Goal: Task Accomplishment & Management: Complete application form

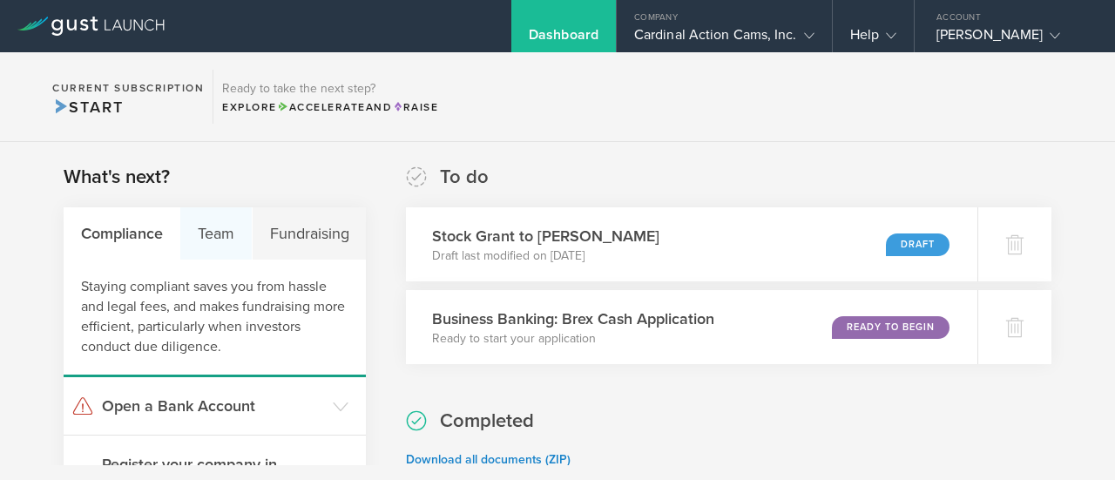
click at [197, 252] on div "Team" at bounding box center [215, 233] width 71 height 52
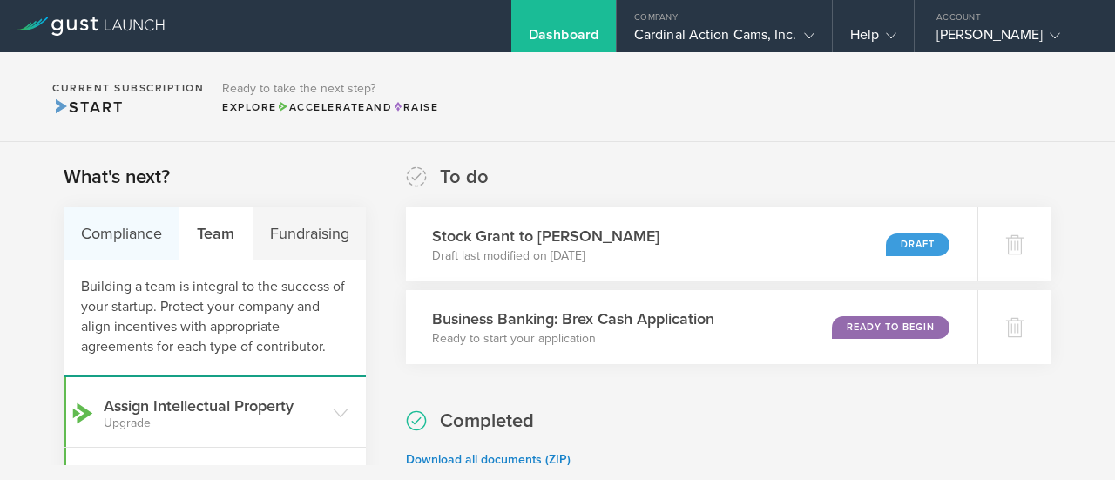
click at [139, 245] on div "Compliance" at bounding box center [122, 233] width 116 height 52
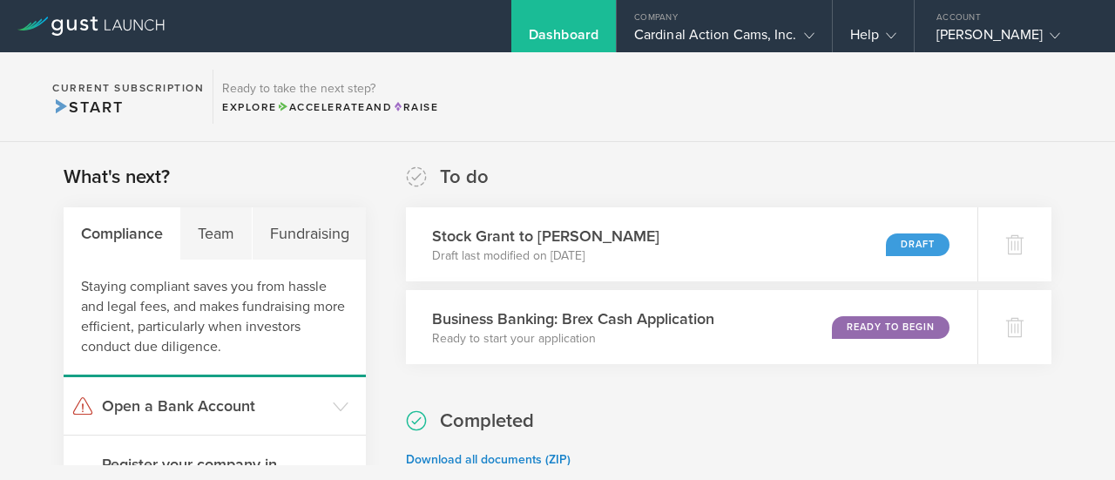
click at [582, 30] on div "Dashboard" at bounding box center [564, 39] width 70 height 26
click at [741, 50] on div "Cardinal Action Cams, Inc." at bounding box center [724, 39] width 180 height 26
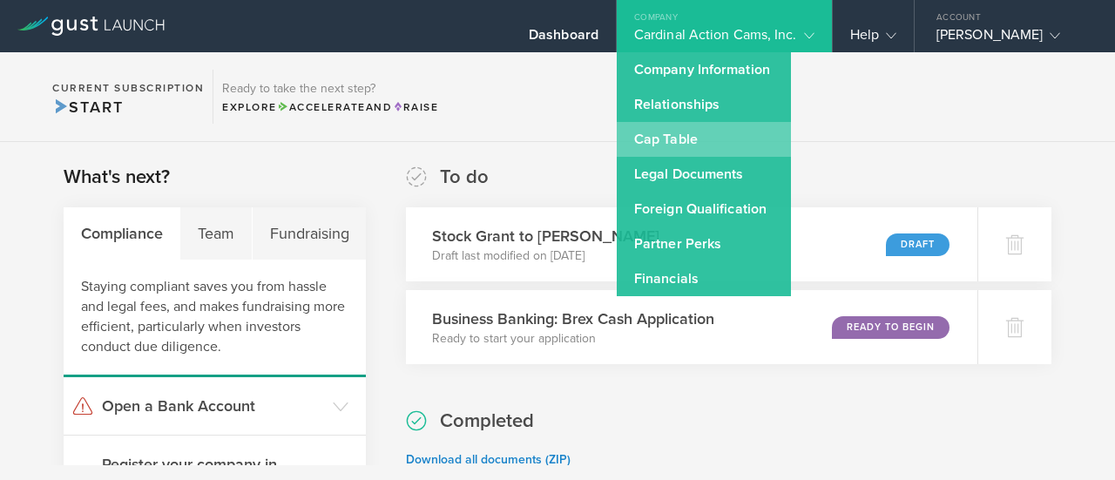
click at [760, 140] on link "Cap Table" at bounding box center [704, 139] width 174 height 35
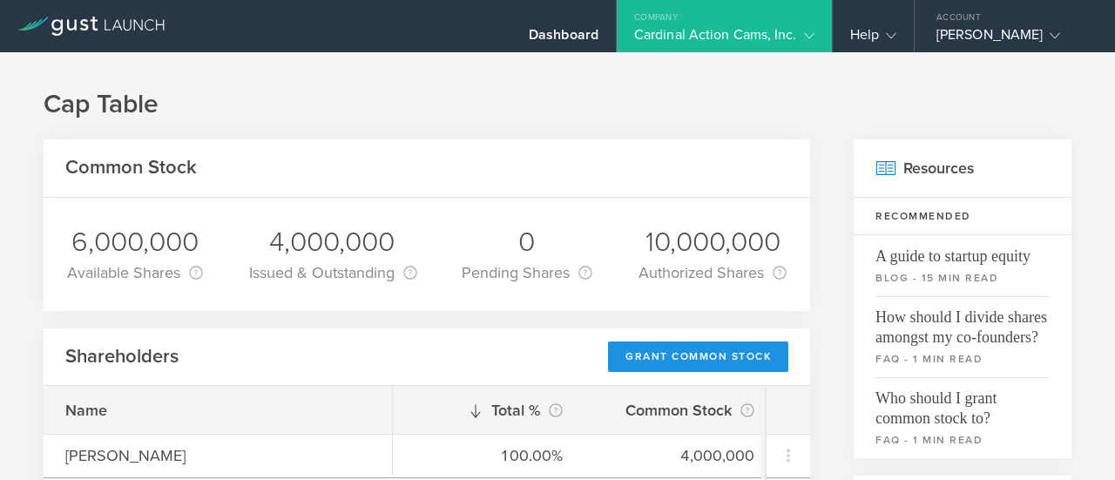
click at [684, 355] on div "Grant Common Stock" at bounding box center [698, 357] width 180 height 30
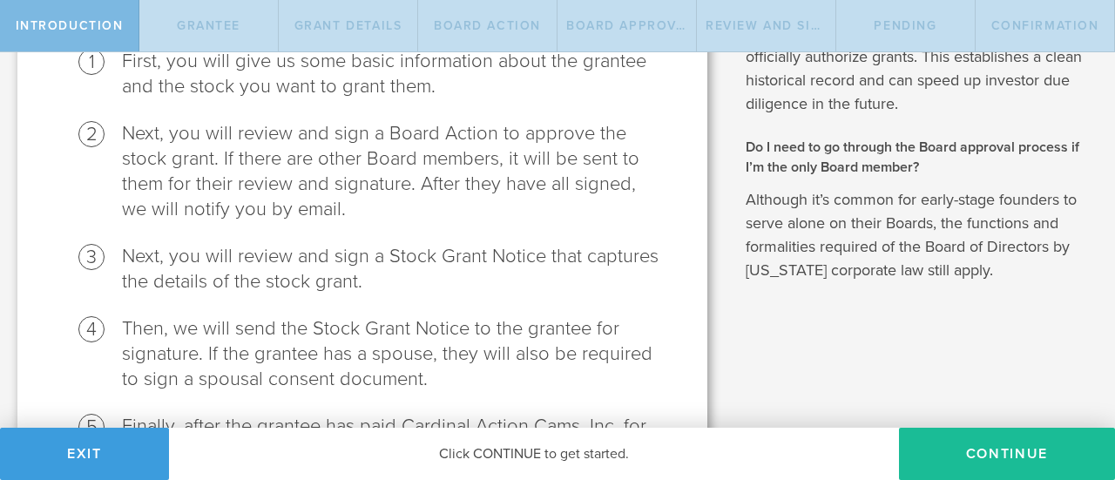
scroll to position [444, 0]
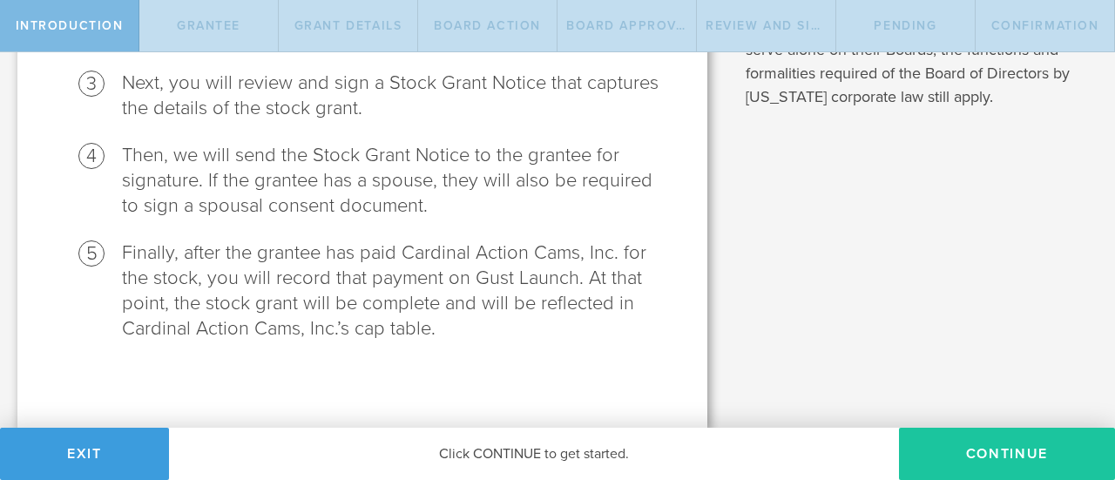
click at [972, 457] on button "Continue" at bounding box center [1007, 454] width 216 height 52
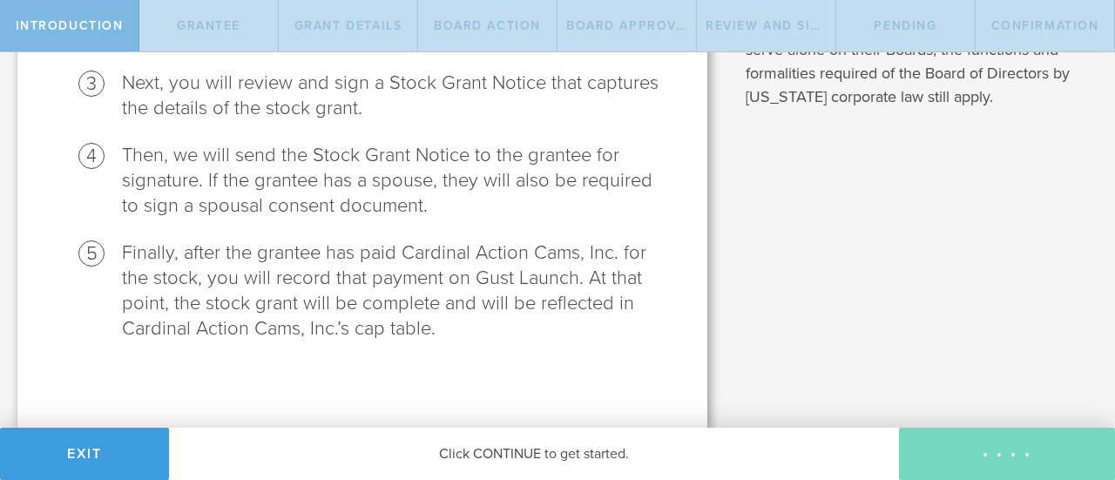
scroll to position [0, 0]
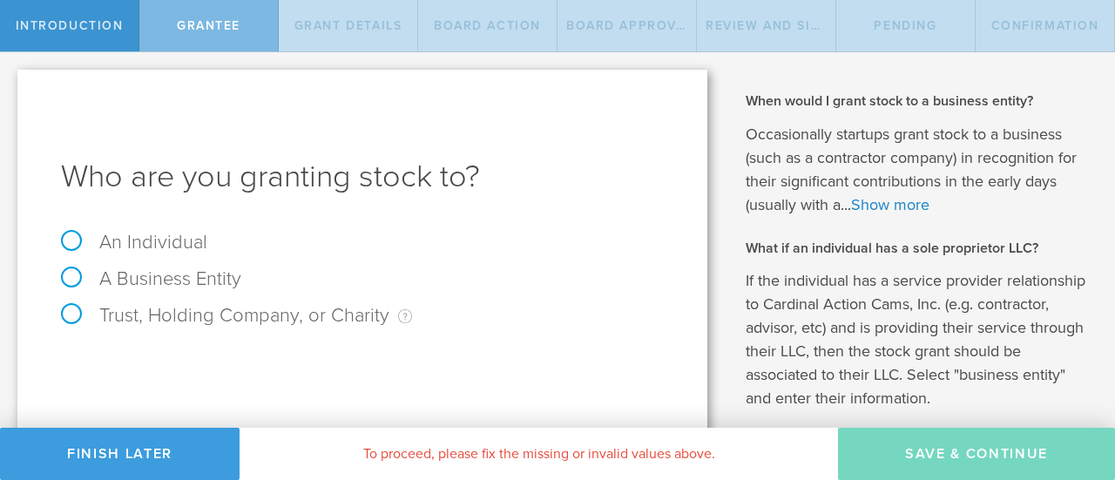
click at [169, 242] on label "An Individual" at bounding box center [134, 242] width 146 height 23
click at [11, 80] on input "An Individual" at bounding box center [5, 66] width 11 height 28
radio input "true"
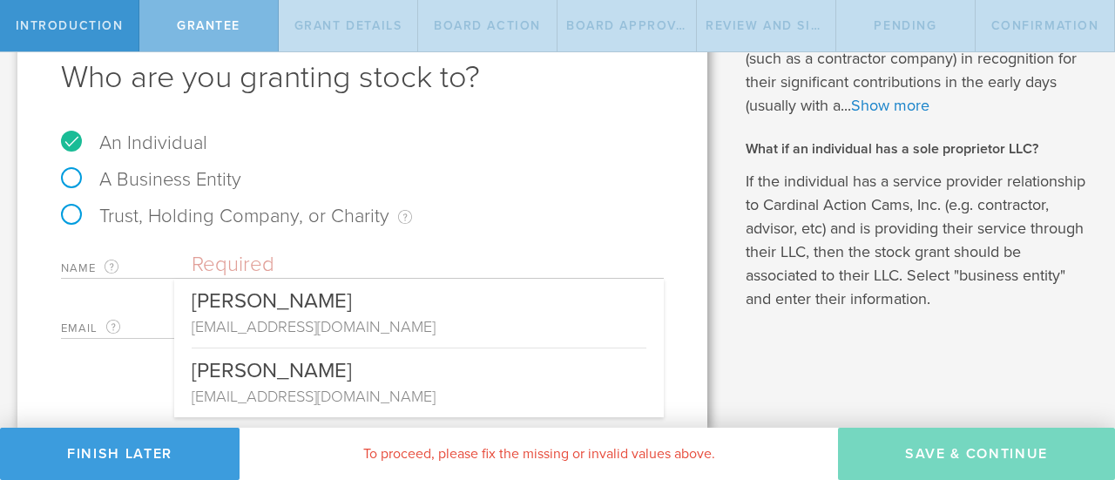
click at [250, 273] on input "text" at bounding box center [428, 265] width 472 height 26
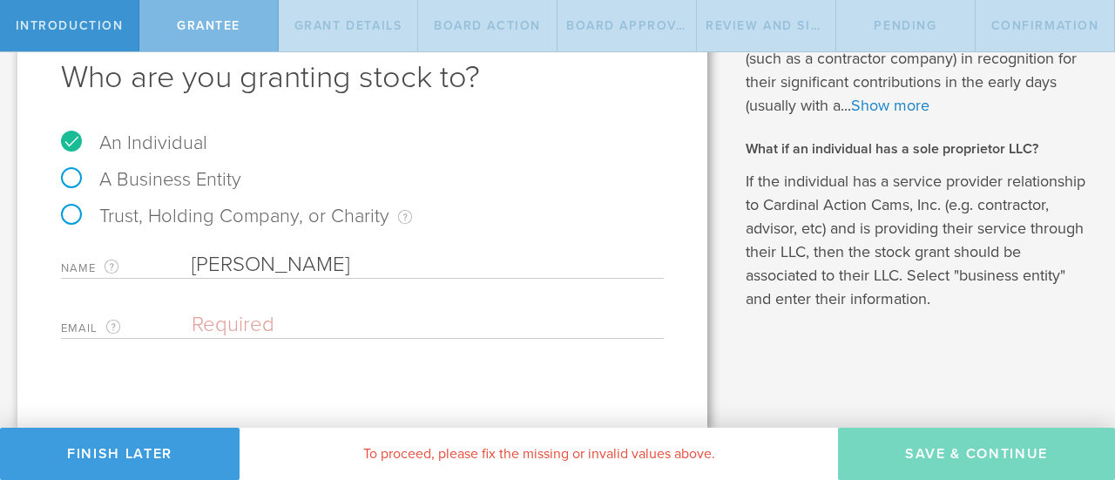
type input "[PERSON_NAME]"
click at [250, 273] on input "[PERSON_NAME]" at bounding box center [428, 265] width 472 height 26
